Goal: Task Accomplishment & Management: Manage account settings

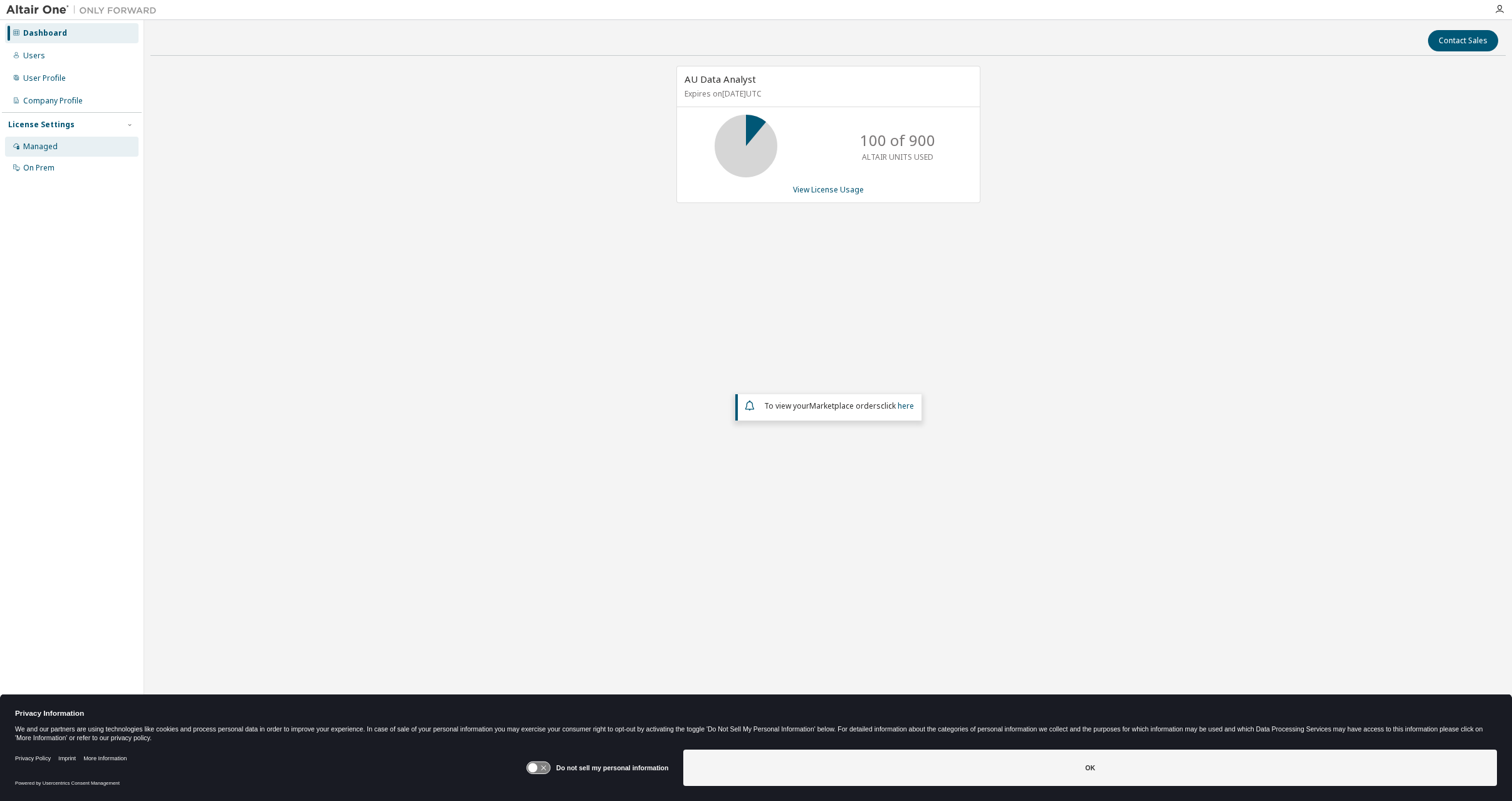
click at [47, 147] on div "Managed" at bounding box center [40, 147] width 34 height 10
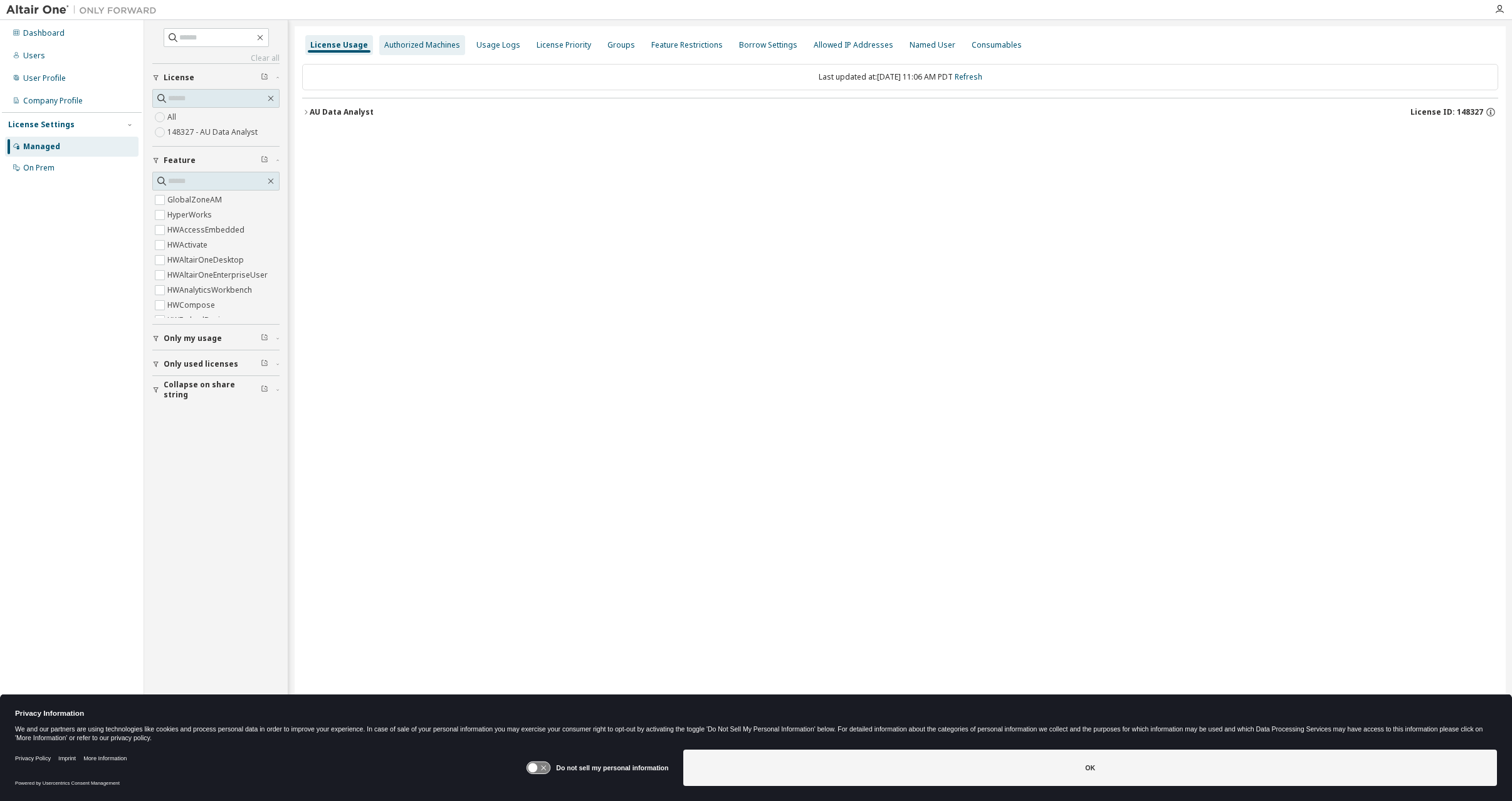
click at [424, 42] on div "Authorized Machines" at bounding box center [423, 45] width 76 height 10
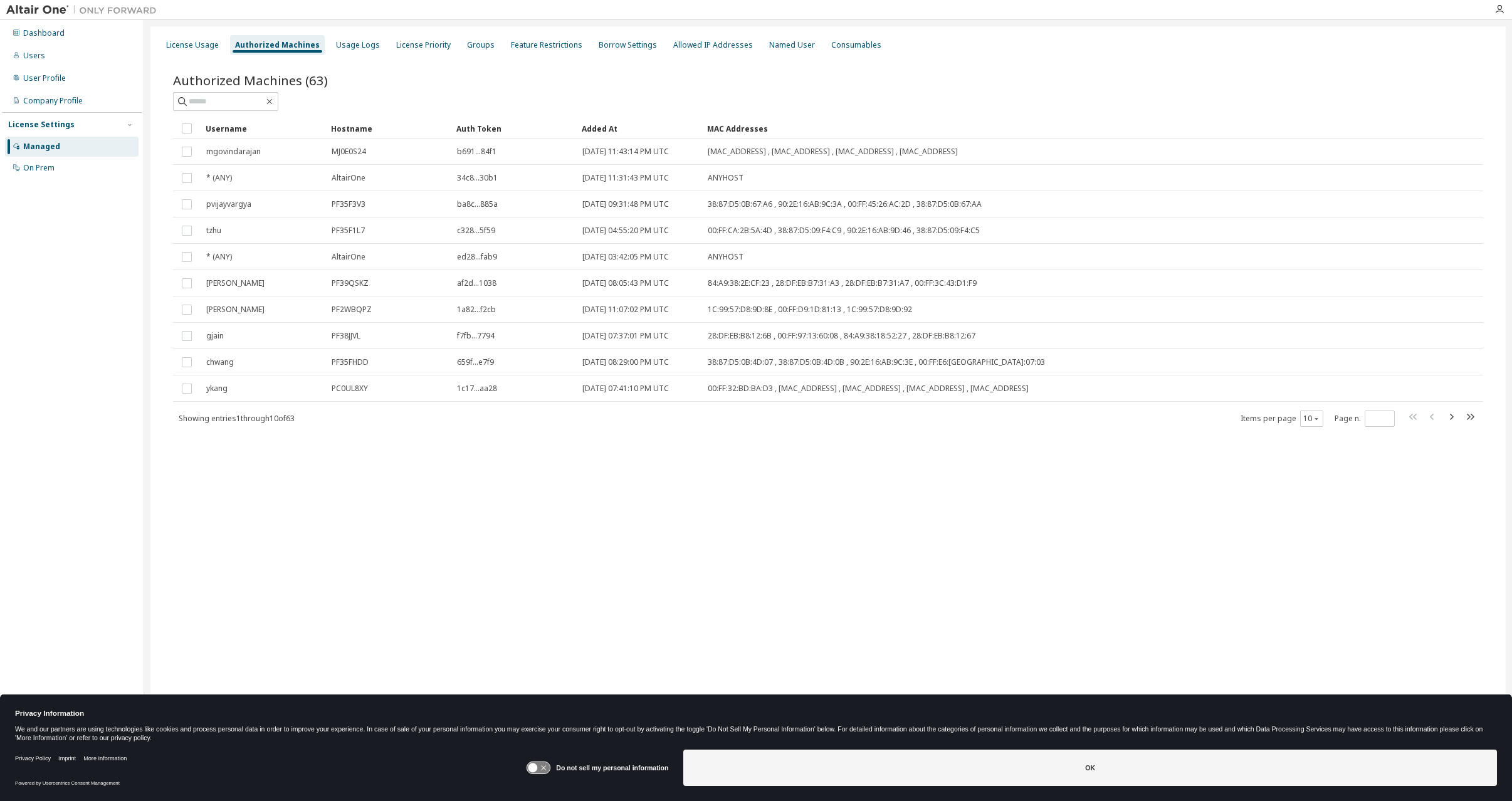
click at [582, 96] on div at bounding box center [828, 102] width 1310 height 19
click at [85, 54] on div "Users" at bounding box center [71, 55] width 133 height 20
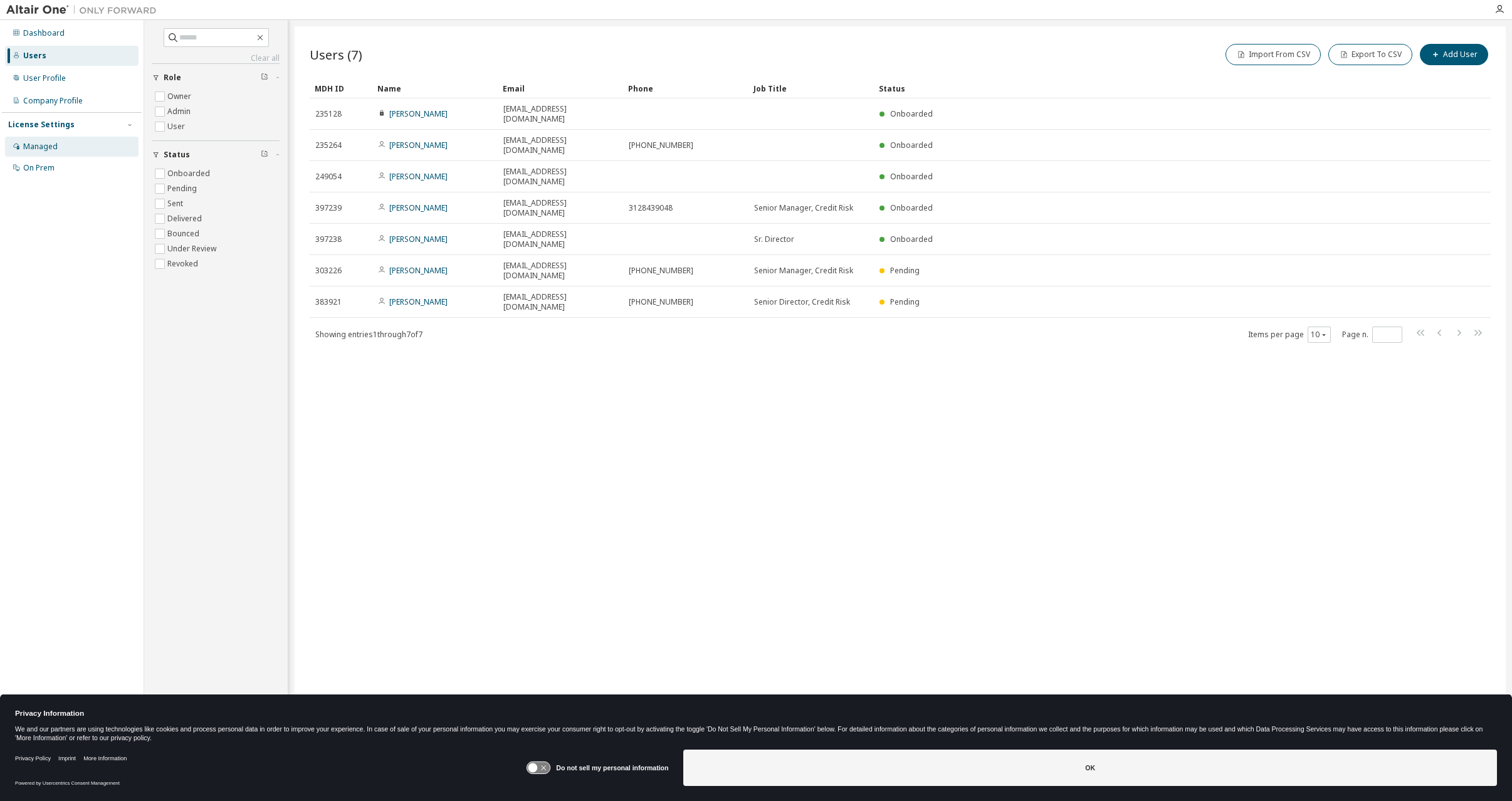
click at [65, 153] on div "Managed" at bounding box center [71, 147] width 133 height 20
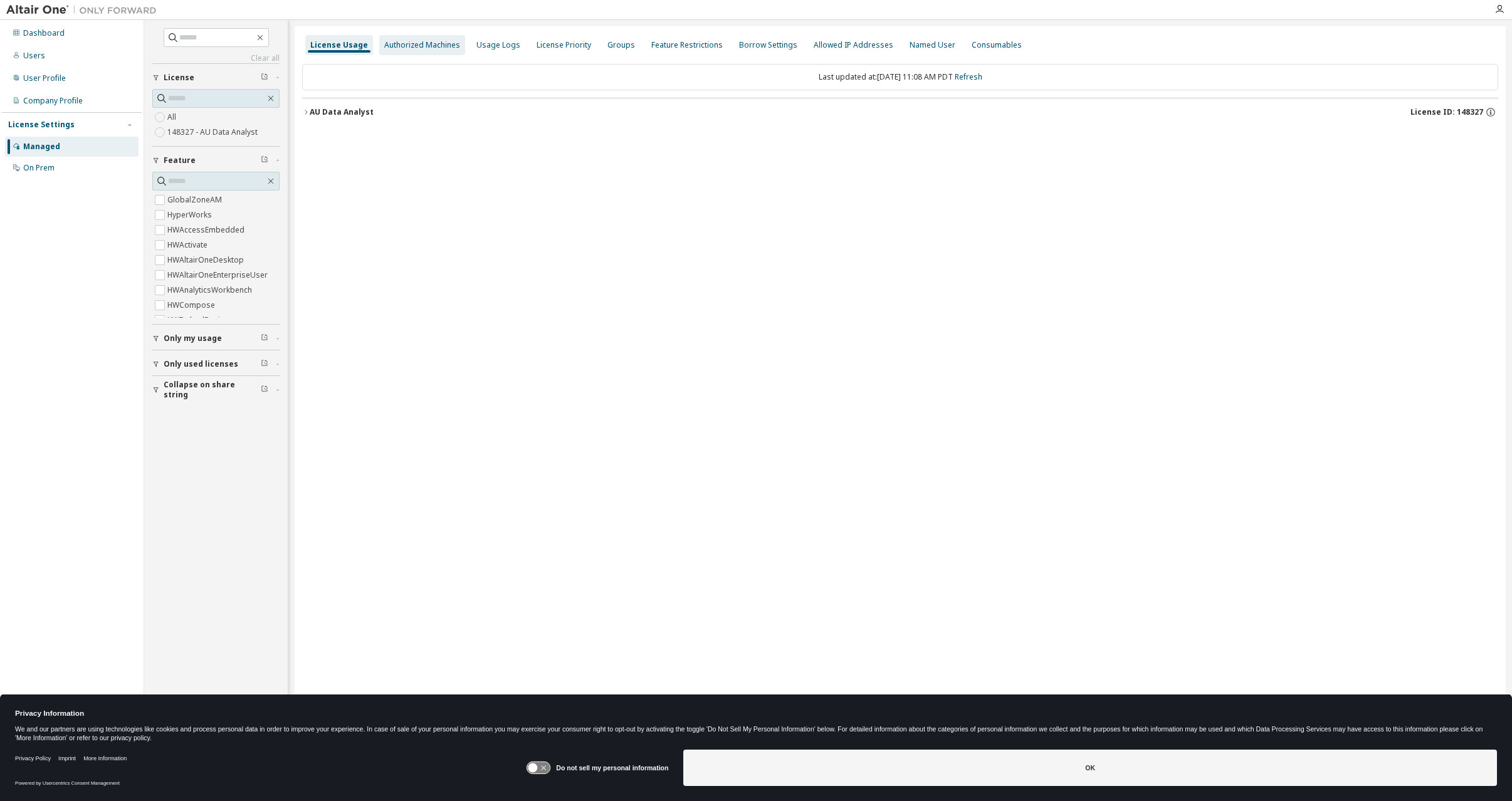
click at [423, 52] on div "Authorized Machines" at bounding box center [422, 45] width 86 height 20
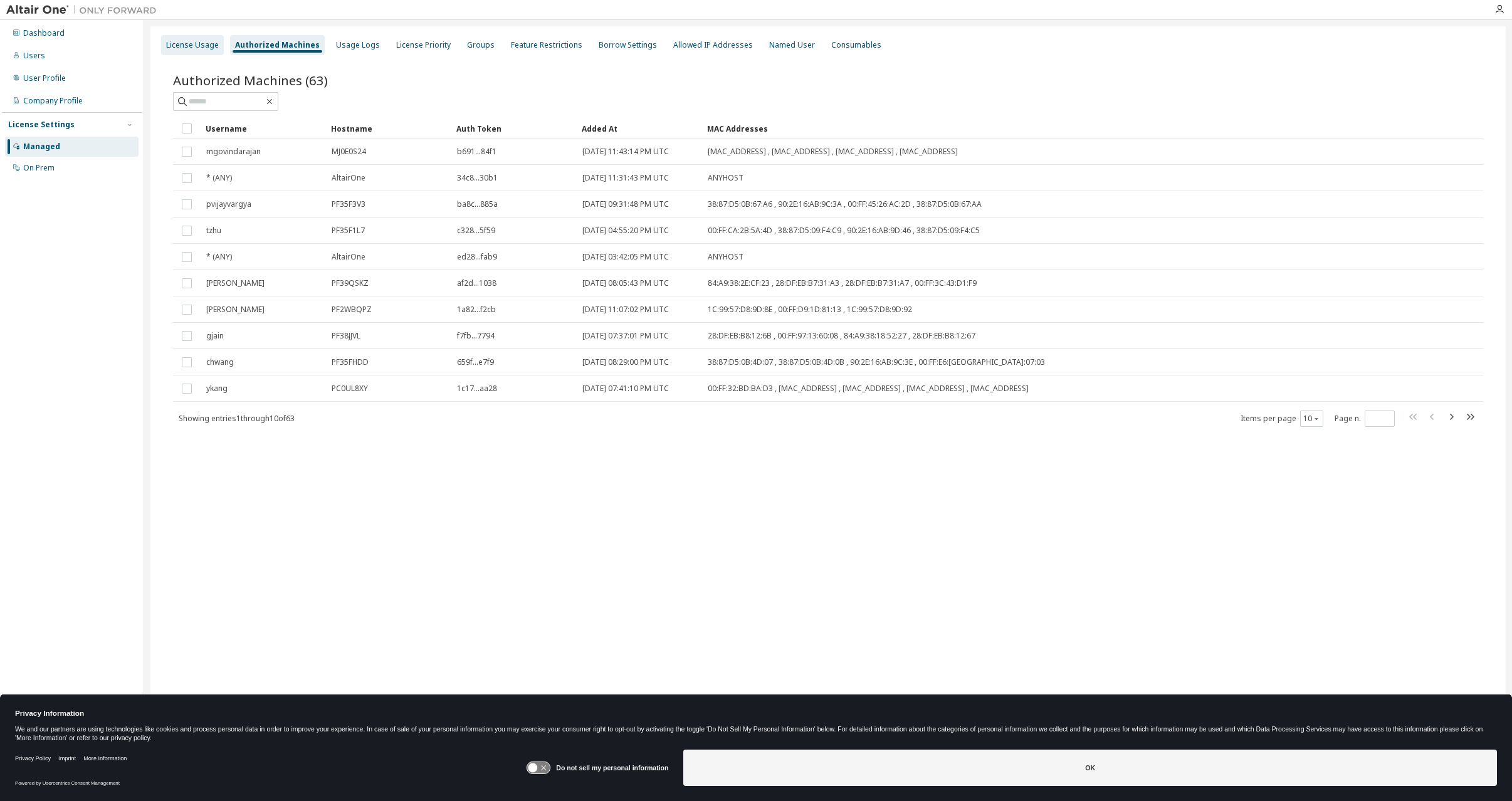
click at [206, 52] on div "License Usage" at bounding box center [192, 45] width 63 height 20
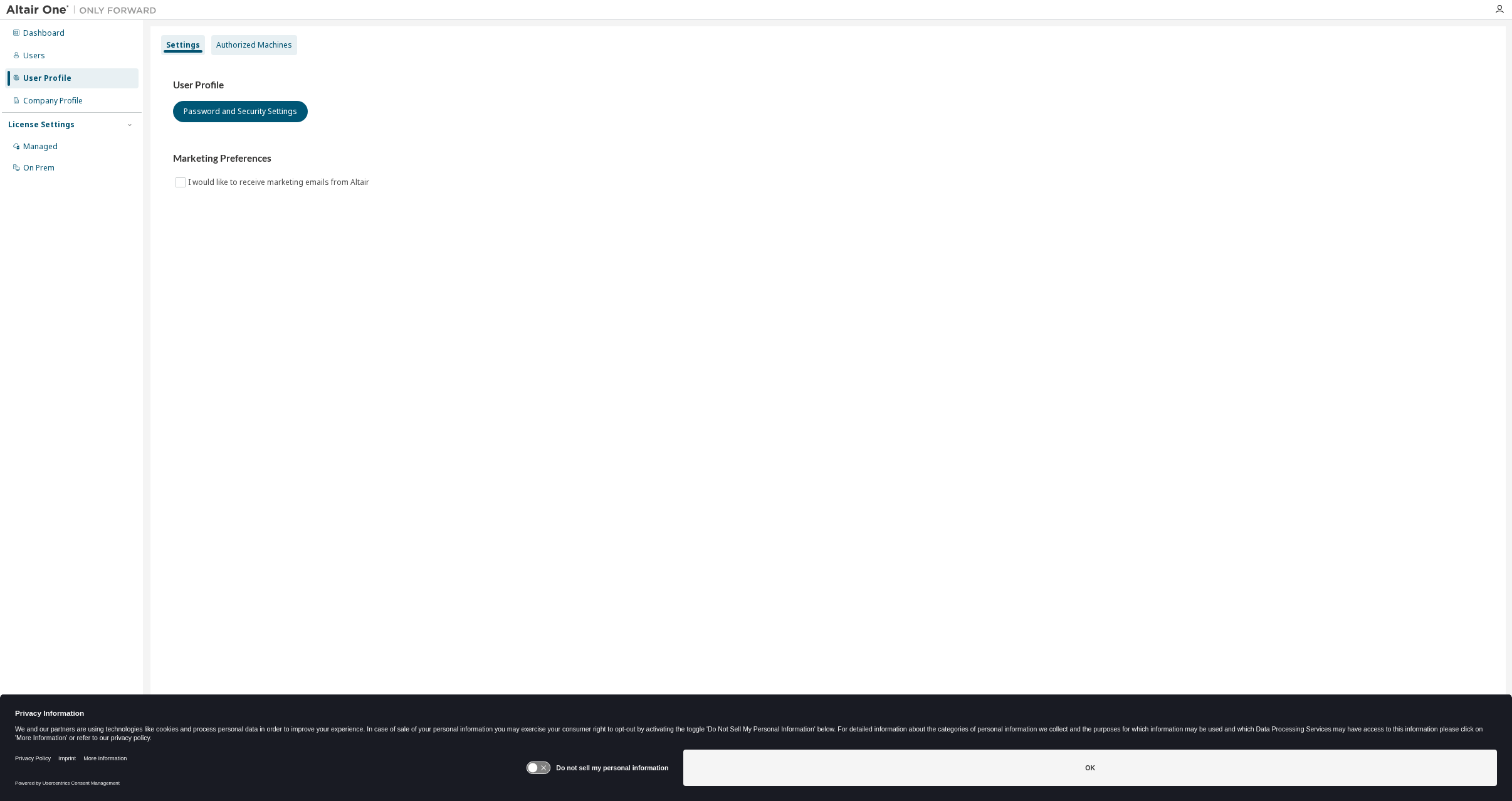
click at [256, 47] on div "Authorized Machines" at bounding box center [254, 45] width 76 height 10
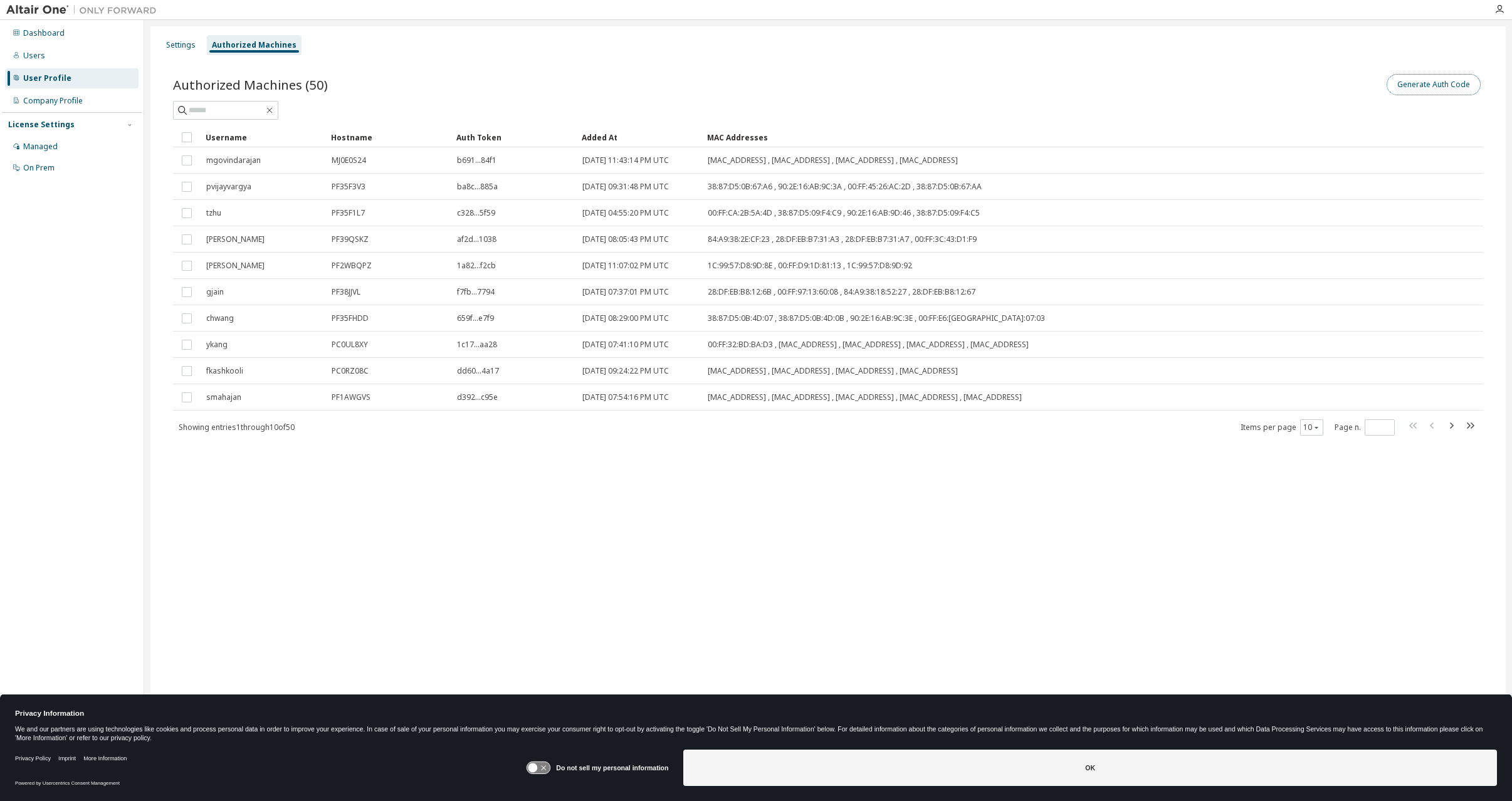
click at [1452, 87] on button "Generate Auth Code" at bounding box center [1433, 85] width 94 height 21
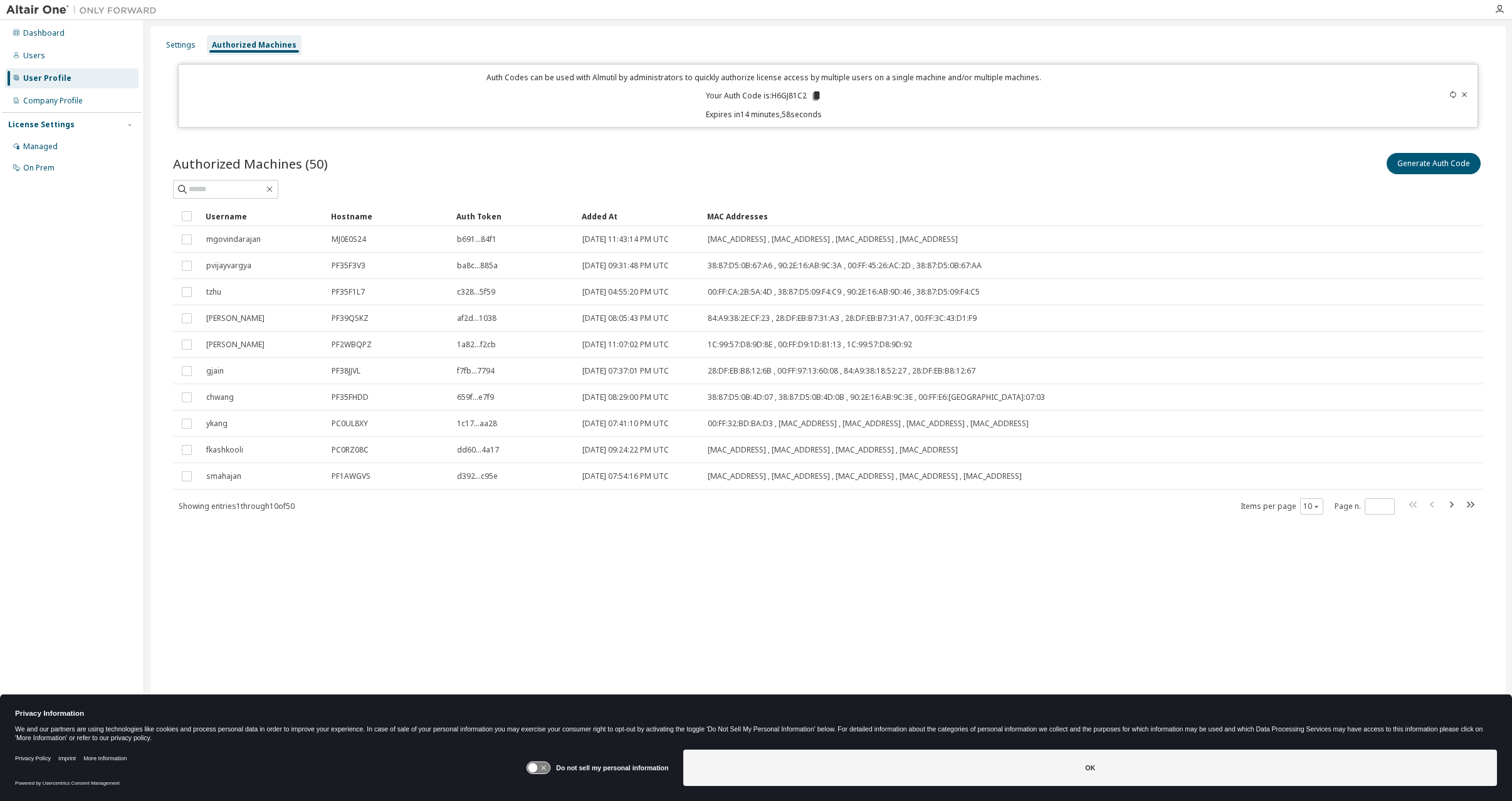
click at [819, 93] on icon at bounding box center [816, 95] width 7 height 9
click at [46, 148] on div "Managed" at bounding box center [40, 147] width 34 height 10
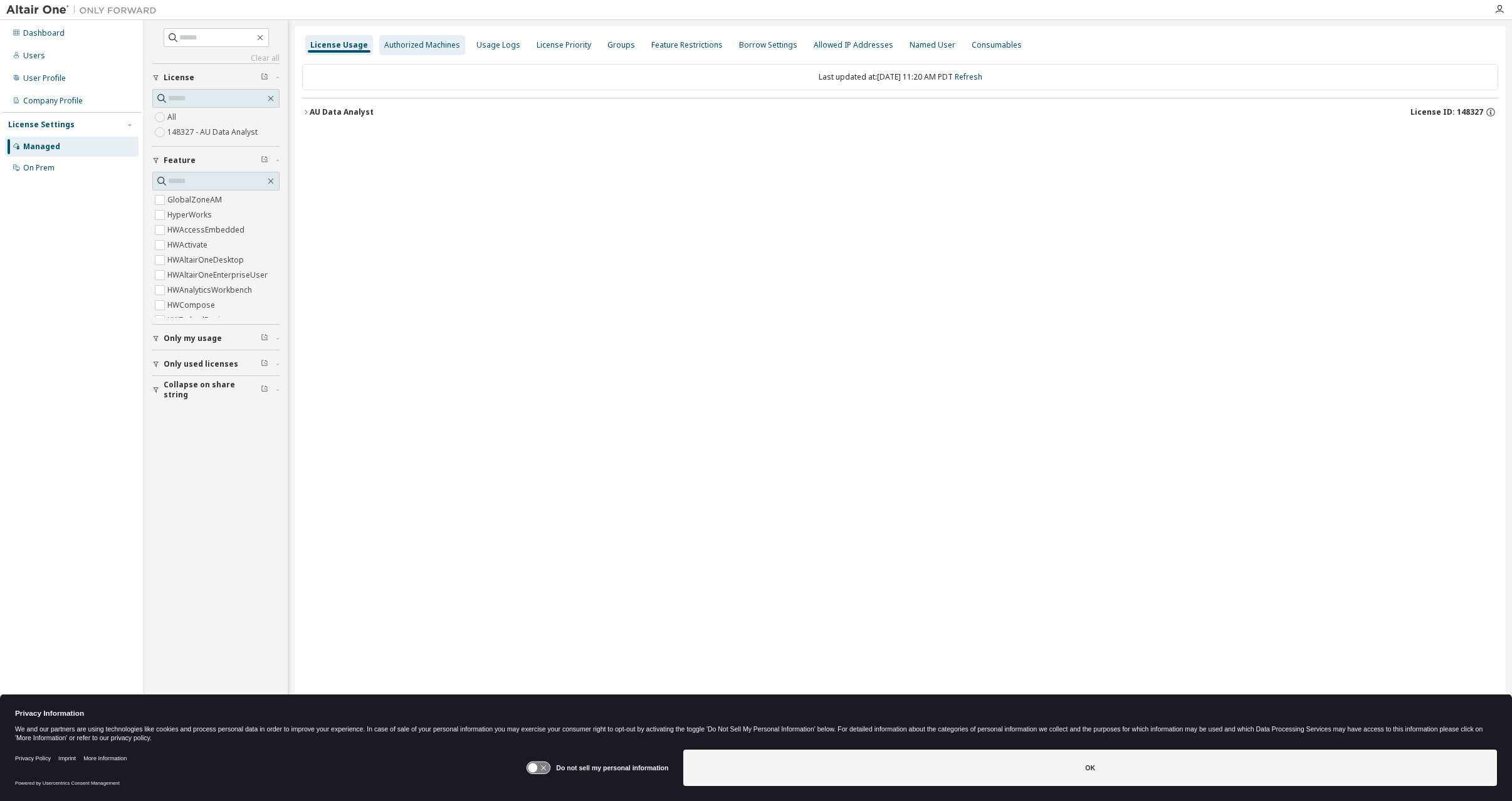
click at [426, 47] on div "Authorized Machines" at bounding box center [423, 45] width 76 height 10
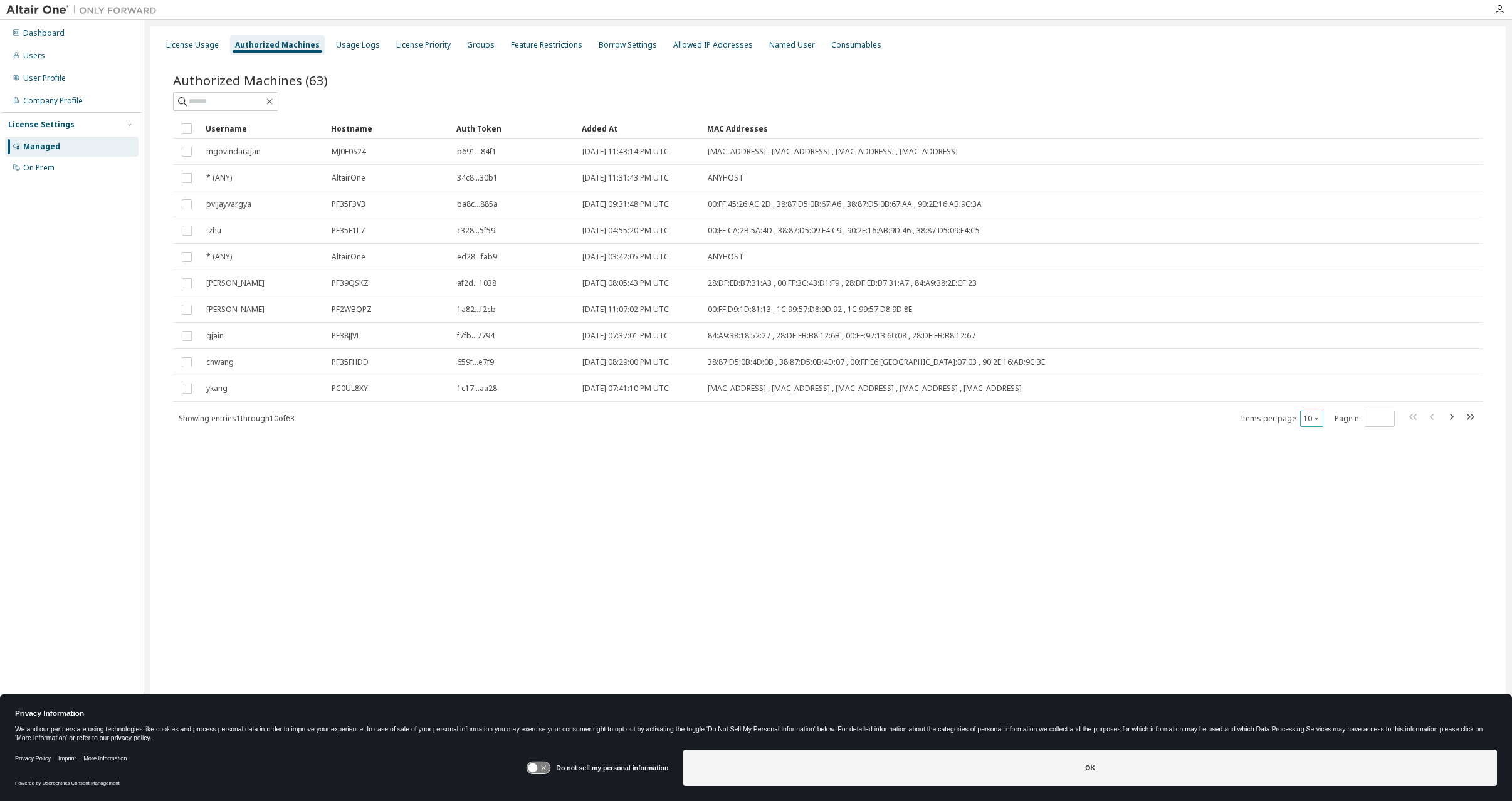
click at [1323, 421] on div "10" at bounding box center [1311, 418] width 23 height 16
click at [1318, 418] on icon "button" at bounding box center [1317, 419] width 8 height 8
click at [1329, 491] on div "100" at bounding box center [1349, 496] width 100 height 15
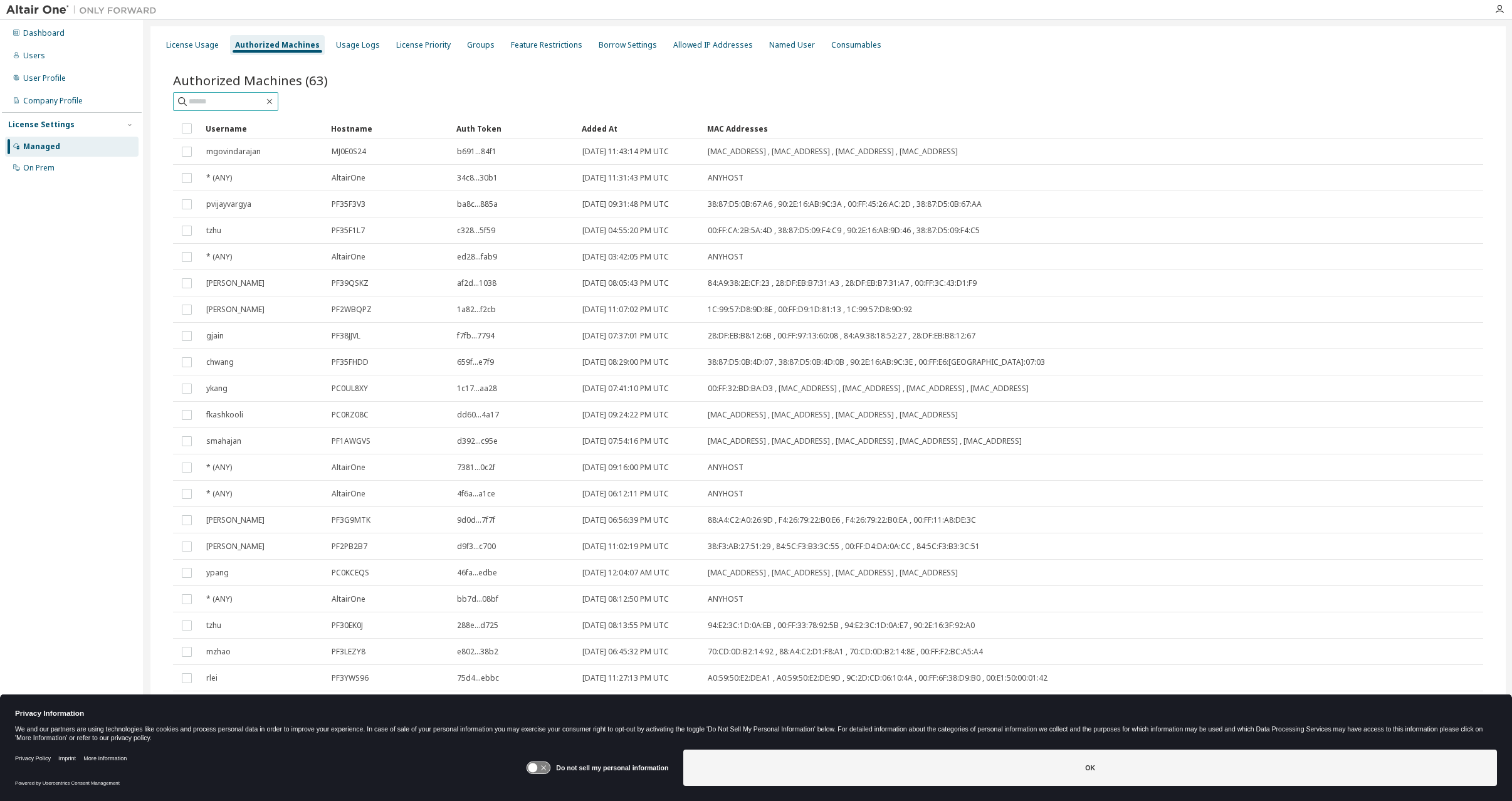
click at [232, 104] on input "text" at bounding box center [226, 101] width 75 height 12
type input "***"
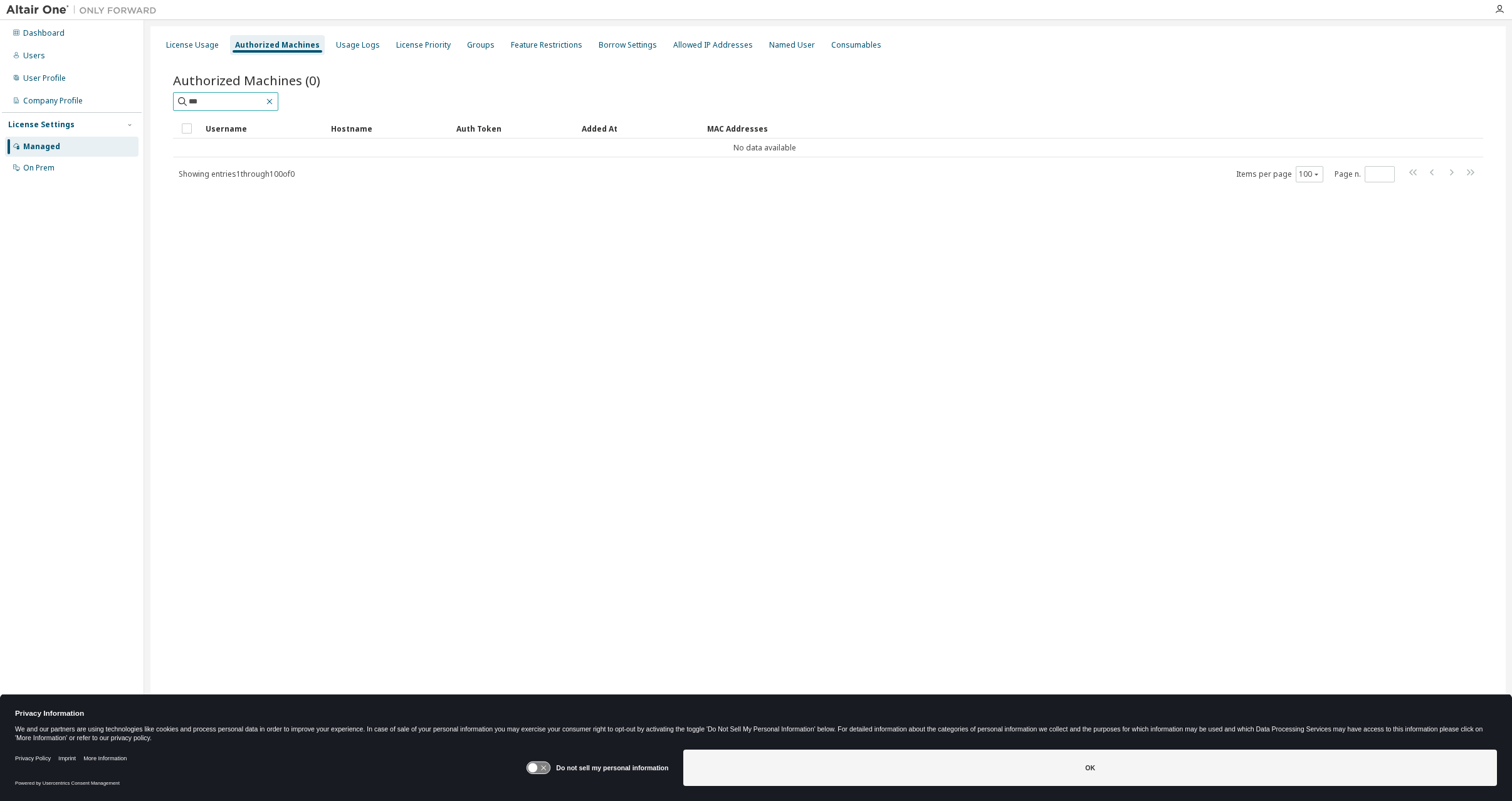
click at [274, 98] on icon "button" at bounding box center [269, 101] width 10 height 10
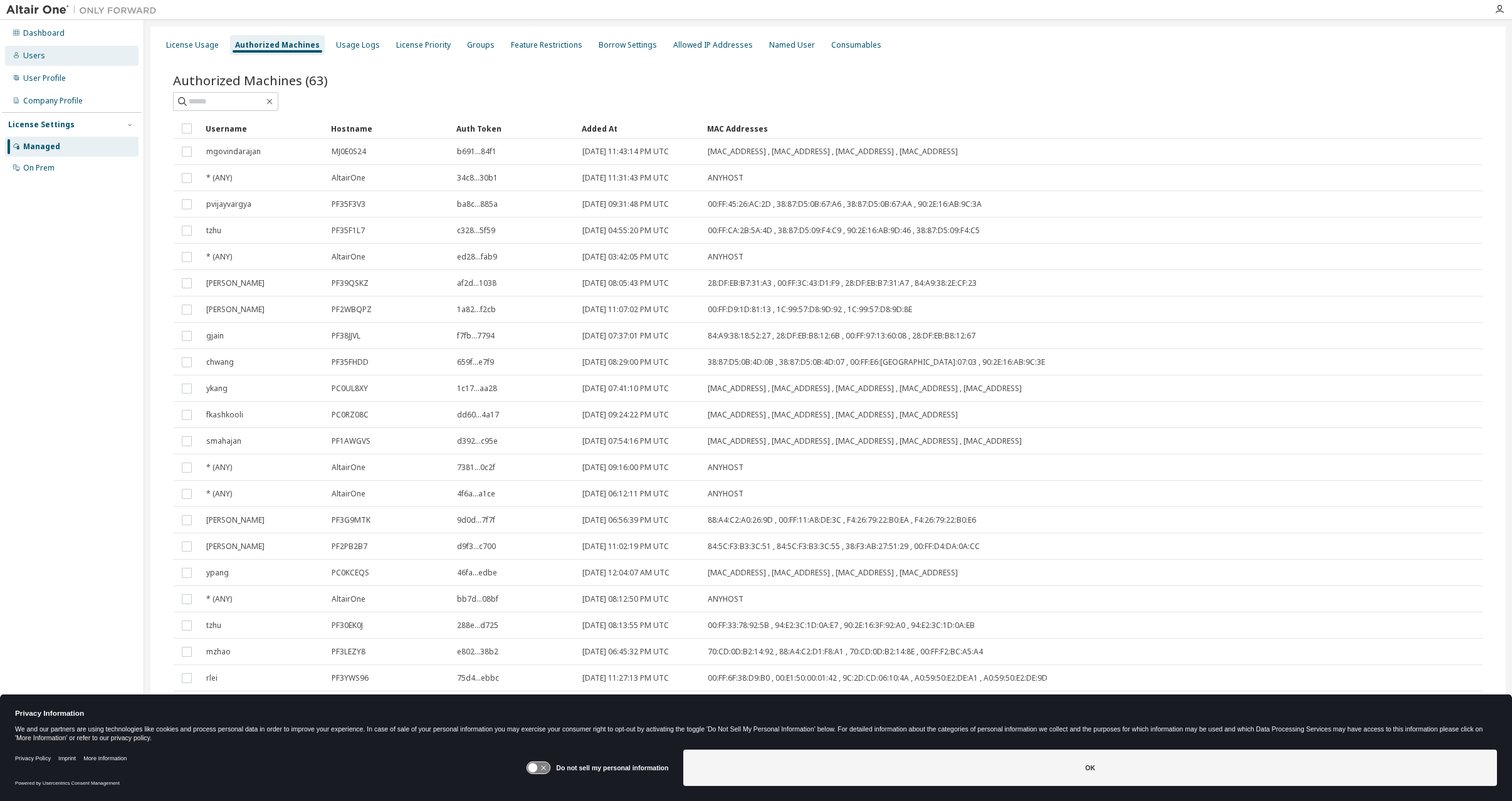
click at [71, 60] on div "Users" at bounding box center [71, 55] width 133 height 20
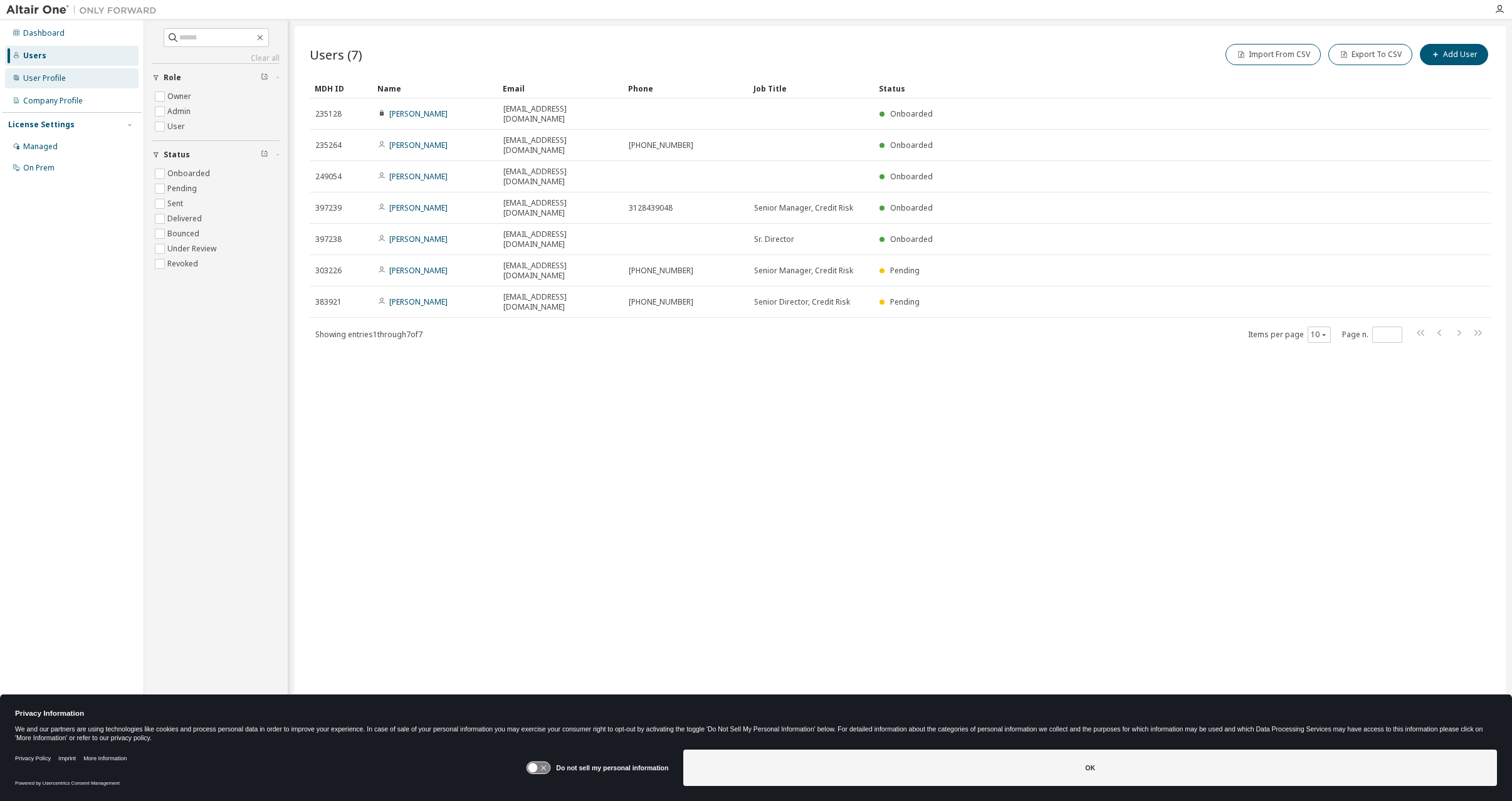
click at [70, 80] on div "User Profile" at bounding box center [71, 78] width 133 height 20
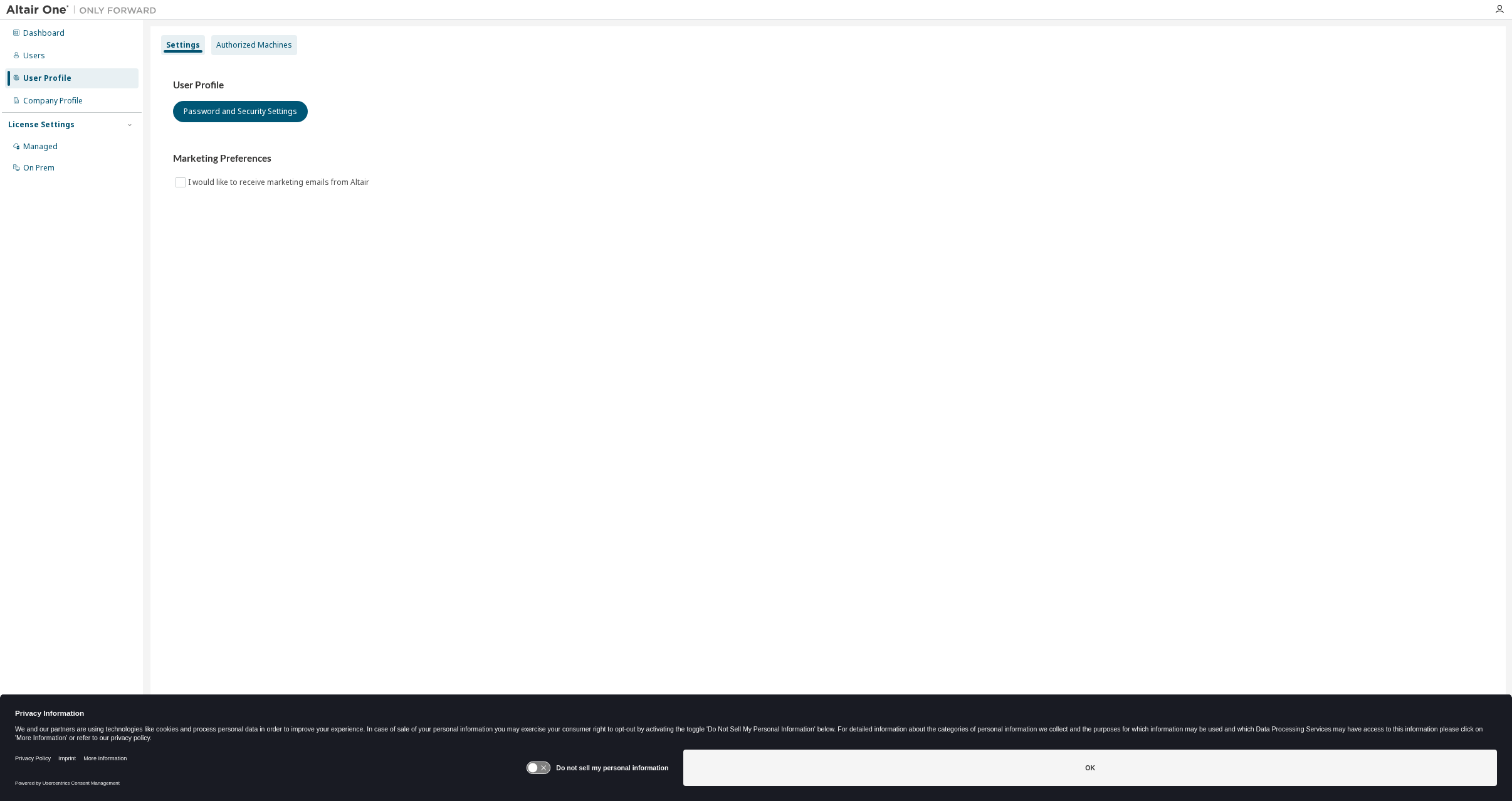
click at [276, 50] on div "Authorized Machines" at bounding box center [254, 45] width 86 height 20
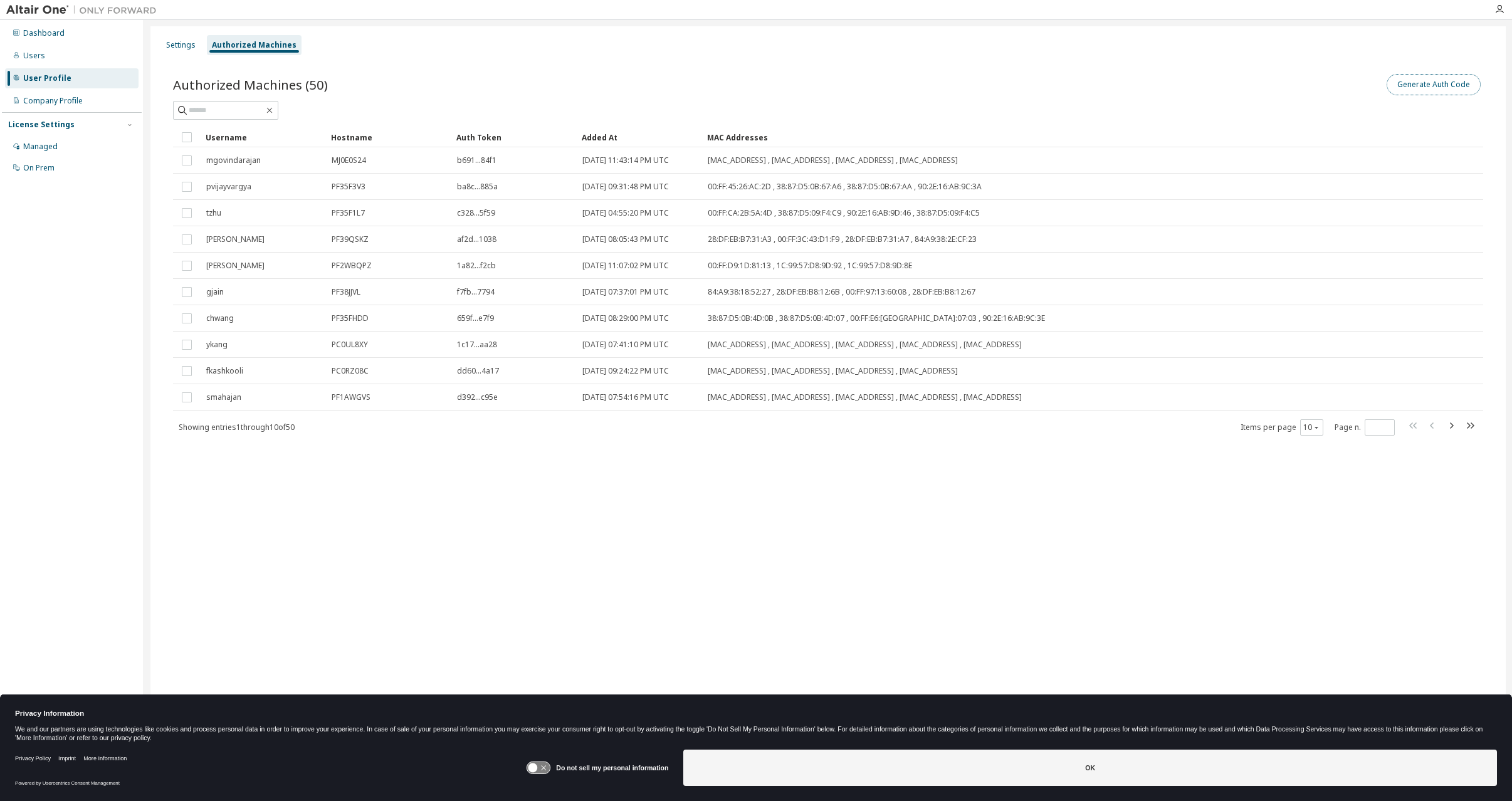
click at [1422, 86] on button "Generate Auth Code" at bounding box center [1433, 85] width 94 height 21
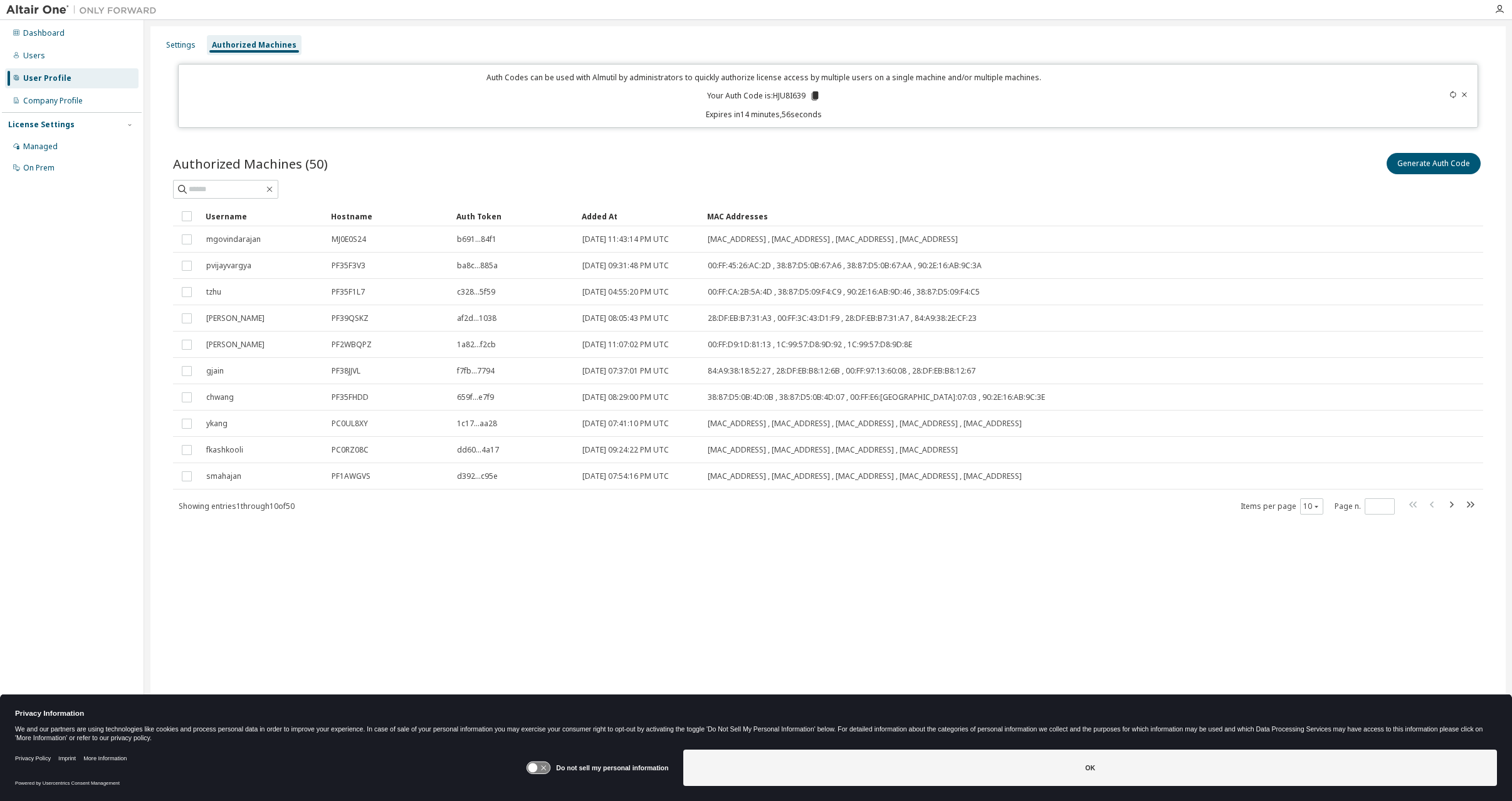
click at [817, 95] on icon at bounding box center [815, 95] width 7 height 9
click at [815, 92] on icon at bounding box center [815, 95] width 7 height 9
